Goal: Task Accomplishment & Management: Use online tool/utility

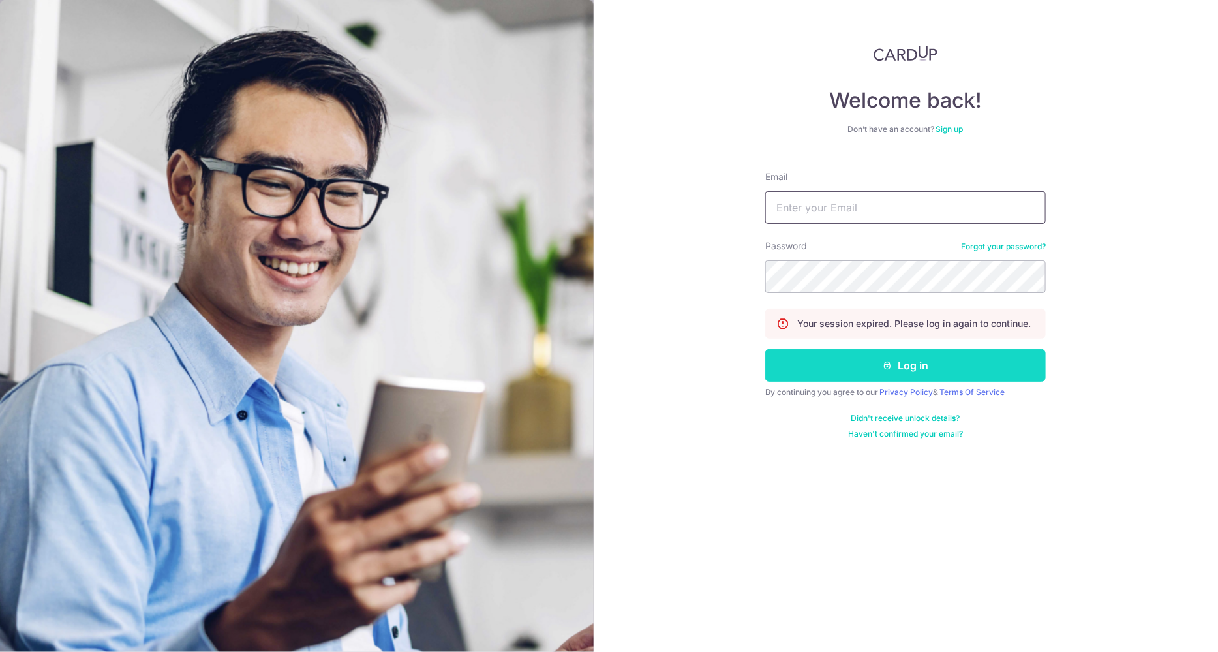
type input "[EMAIL_ADDRESS][DOMAIN_NAME]"
click at [928, 365] on button "Log in" at bounding box center [905, 365] width 280 height 33
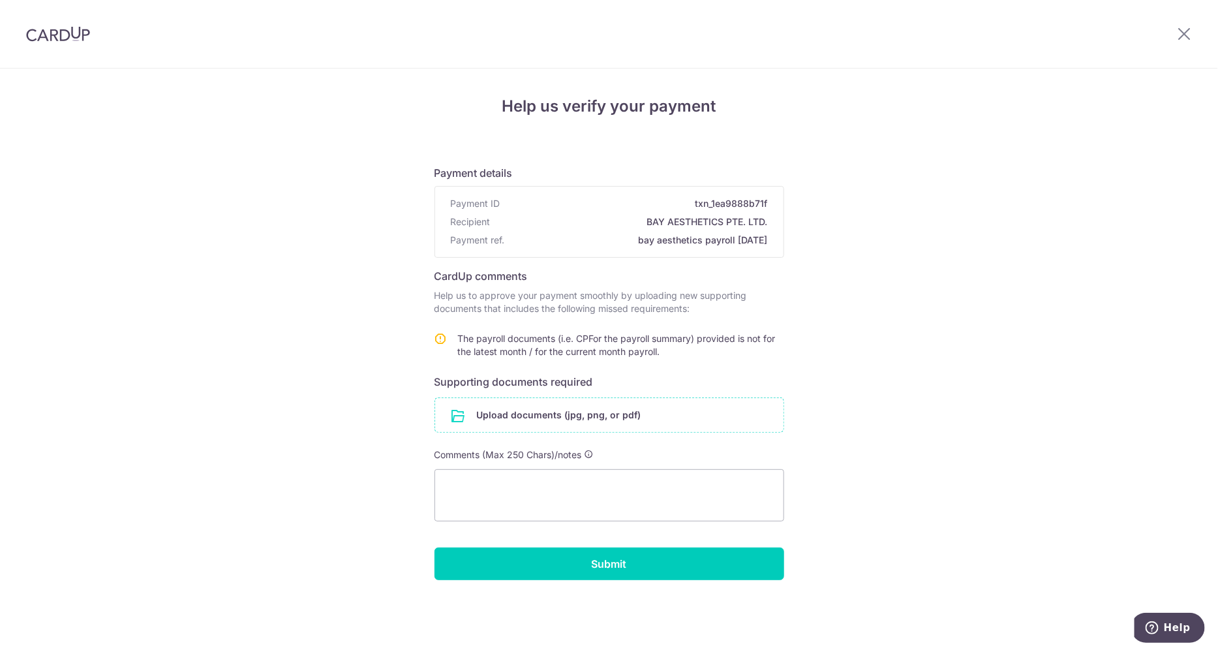
click at [573, 414] on input "file" at bounding box center [609, 415] width 348 height 34
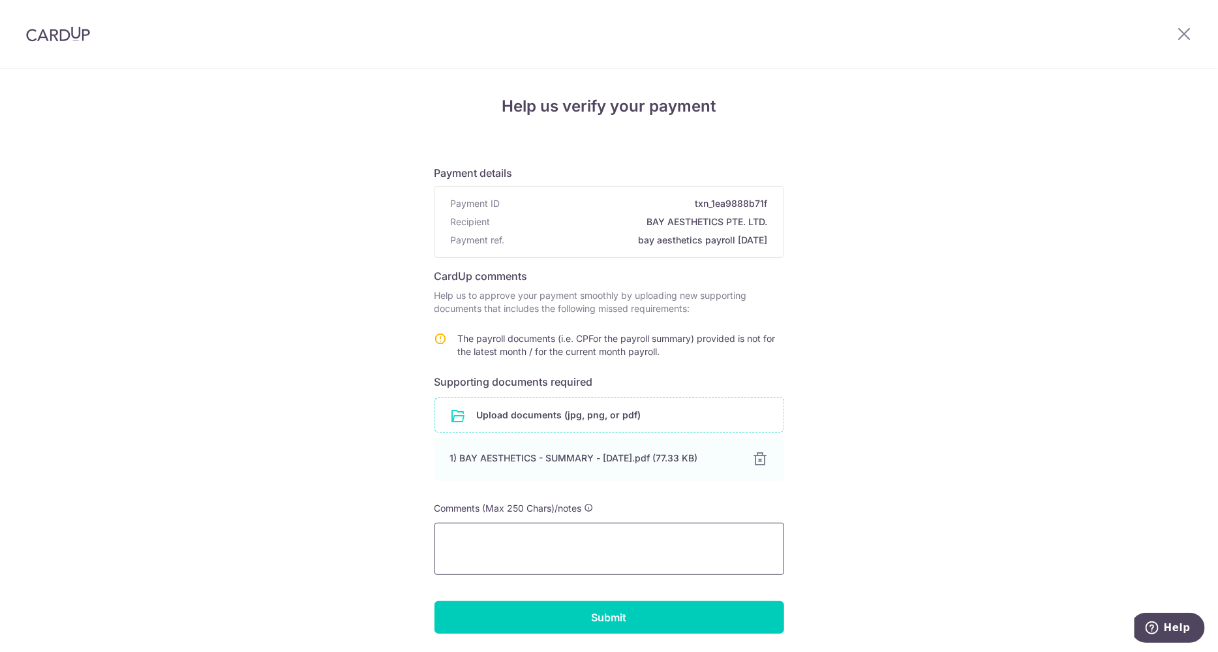
scroll to position [48, 0]
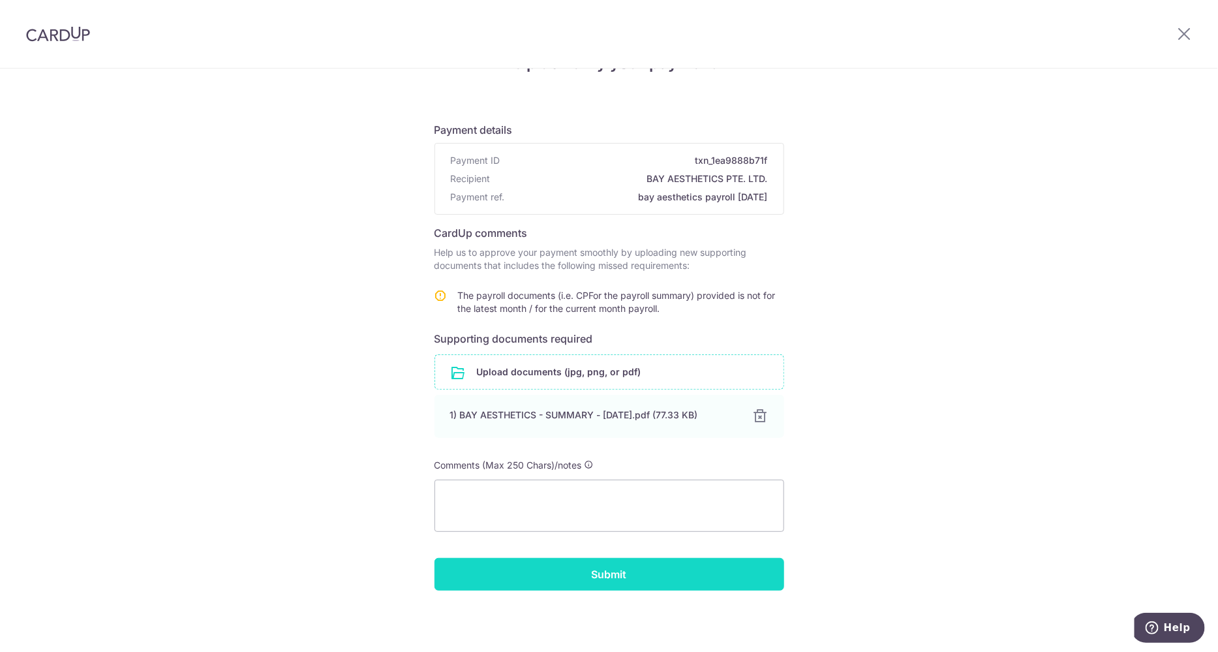
click at [647, 560] on input "Submit" at bounding box center [609, 574] width 350 height 33
